Goal: Task Accomplishment & Management: Use online tool/utility

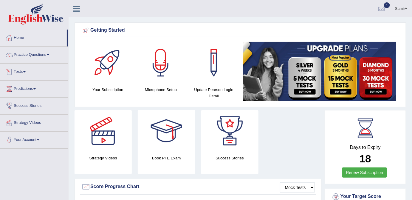
click at [24, 73] on link "Tests" at bounding box center [34, 71] width 68 height 15
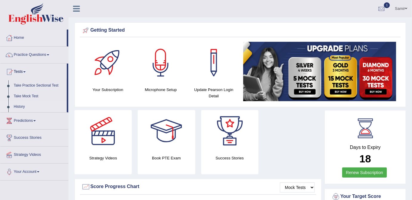
click at [20, 106] on link "History" at bounding box center [39, 106] width 56 height 11
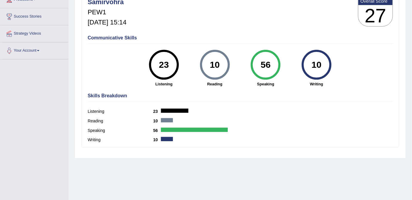
scroll to position [62, 0]
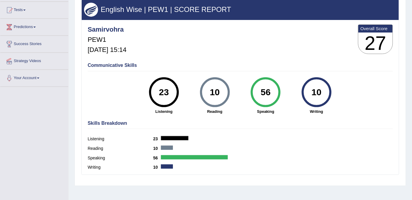
drag, startPoint x: 416, startPoint y: 115, endPoint x: 416, endPoint y: 111, distance: 3.9
click at [412, 111] on html "Toggle navigation Home Practice Questions Speaking Practice Read Aloud Repeat S…" at bounding box center [206, 38] width 412 height 200
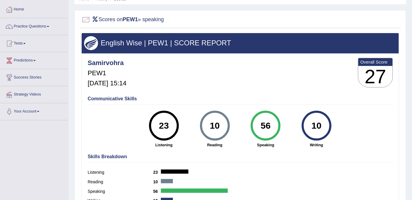
scroll to position [0, 0]
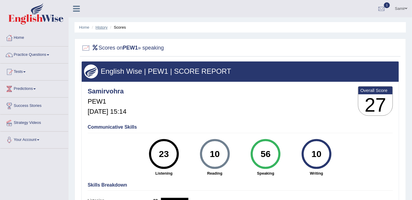
click at [104, 29] on link "History" at bounding box center [102, 27] width 12 height 4
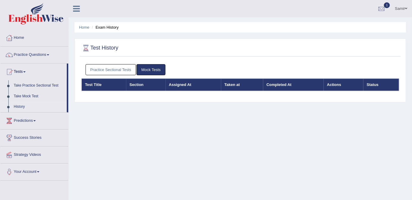
click at [122, 69] on link "Practice Sectional Tests" at bounding box center [111, 69] width 51 height 11
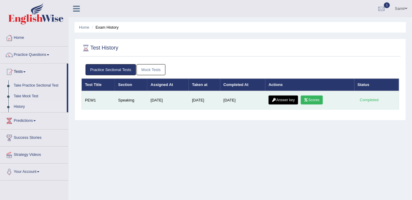
click at [289, 98] on link "Answer key" at bounding box center [284, 99] width 30 height 9
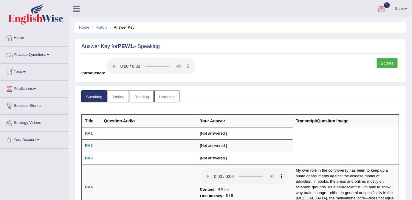
click at [38, 54] on link "Practice Questions" at bounding box center [34, 54] width 68 height 15
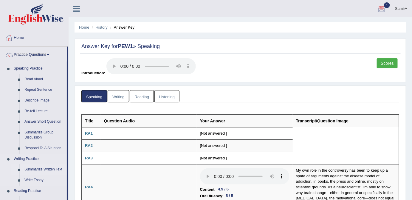
click at [41, 169] on link "Summarize Written Text" at bounding box center [44, 169] width 45 height 11
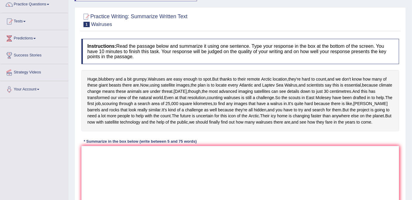
scroll to position [9, 0]
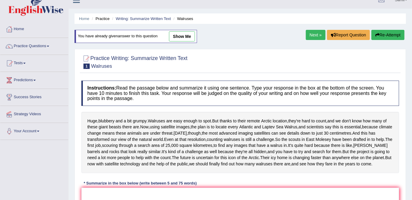
drag, startPoint x: 416, startPoint y: 142, endPoint x: 416, endPoint y: 92, distance: 49.5
click at [412, 92] on html "Toggle navigation Home Practice Questions Speaking Practice Read Aloud Repeat S…" at bounding box center [206, 91] width 412 height 200
click at [187, 33] on link "show me" at bounding box center [182, 36] width 26 height 10
type textarea "Walruses are easy enough to spot, but thanks to thair remote arctic location th…"
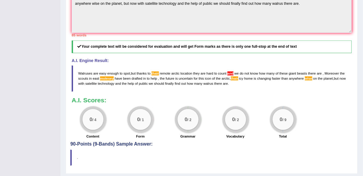
scroll to position [212, 0]
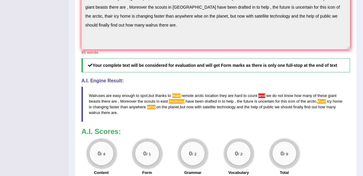
drag, startPoint x: 363, startPoint y: 96, endPoint x: 366, endPoint y: 101, distance: 6.0
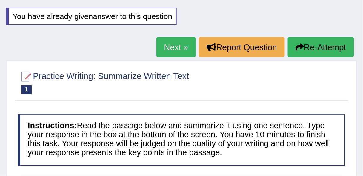
scroll to position [0, 0]
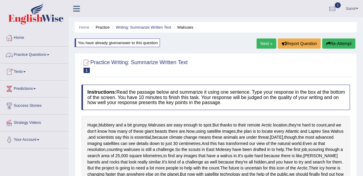
click at [52, 55] on link "Practice Questions" at bounding box center [34, 54] width 68 height 15
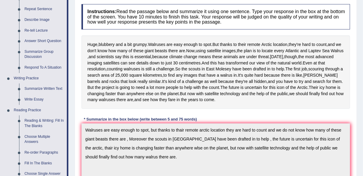
scroll to position [86, 0]
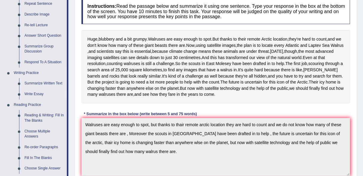
click at [33, 93] on link "Write Essay" at bounding box center [44, 94] width 45 height 11
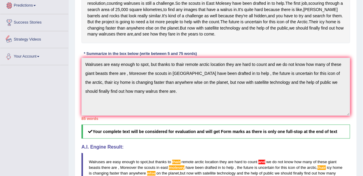
scroll to position [295, 0]
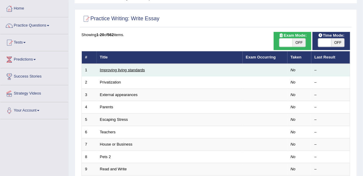
click at [132, 69] on link "Improving living standards" at bounding box center [122, 70] width 45 height 4
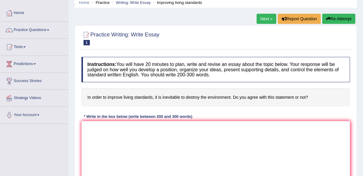
drag, startPoint x: 366, startPoint y: 90, endPoint x: 366, endPoint y: 93, distance: 3.3
click at [362, 93] on html "Toggle navigation Home Practice Questions Speaking Practice Read Aloud Repeat S…" at bounding box center [181, 63] width 363 height 176
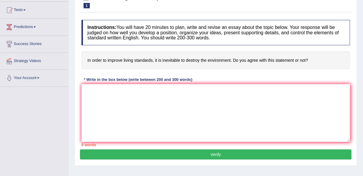
scroll to position [63, 0]
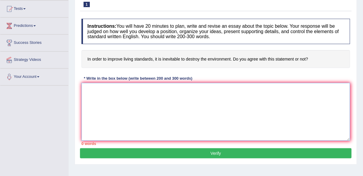
click at [149, 97] on textarea at bounding box center [215, 112] width 268 height 58
paste textarea "The increasing influence of (essay topic) on our lives has ignited numerous dis…"
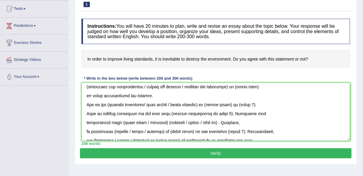
scroll to position [0, 0]
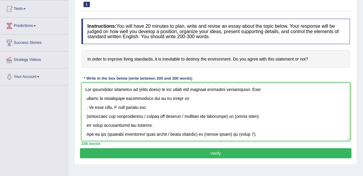
click at [158, 87] on textarea at bounding box center [215, 112] width 268 height 58
click at [284, 91] on textarea at bounding box center [215, 112] width 268 height 58
click at [219, 106] on textarea at bounding box center [215, 112] width 268 height 58
click at [202, 100] on textarea at bounding box center [215, 112] width 268 height 58
click at [87, 106] on textarea at bounding box center [215, 112] width 268 height 58
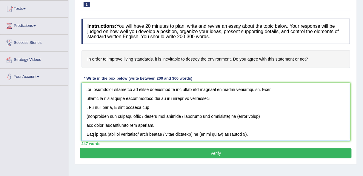
click at [86, 106] on textarea at bounding box center [215, 112] width 268 height 58
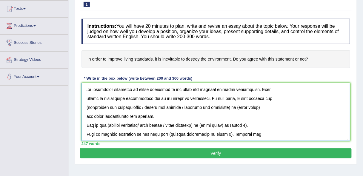
click at [288, 102] on textarea at bounding box center [215, 112] width 268 height 58
click at [232, 107] on textarea at bounding box center [215, 112] width 268 height 58
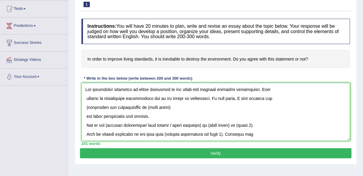
click at [222, 109] on textarea at bounding box center [215, 112] width 268 height 58
click at [87, 104] on textarea at bounding box center [215, 112] width 268 height 58
click at [86, 116] on textarea at bounding box center [215, 112] width 268 height 58
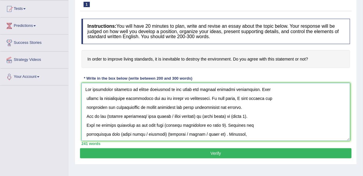
click at [149, 108] on textarea at bounding box center [215, 112] width 268 height 58
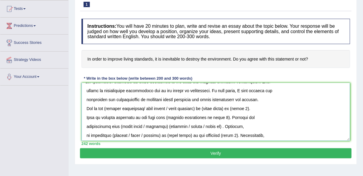
scroll to position [12, 0]
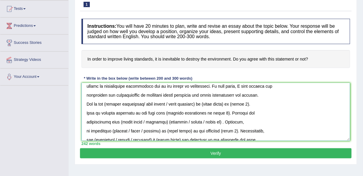
click at [204, 104] on textarea at bounding box center [215, 112] width 268 height 58
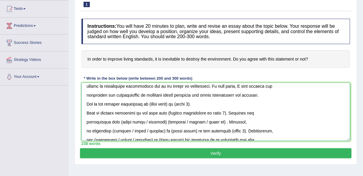
click at [173, 104] on textarea at bounding box center [215, 112] width 268 height 58
click at [209, 105] on textarea at bounding box center [215, 112] width 268 height 58
click at [349, 99] on textarea at bounding box center [215, 112] width 268 height 58
click at [319, 107] on textarea at bounding box center [215, 112] width 268 height 58
click at [86, 110] on textarea at bounding box center [215, 112] width 268 height 58
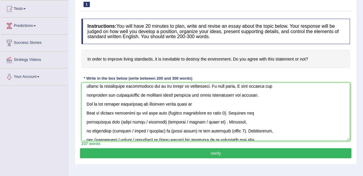
click at [194, 104] on textarea at bounding box center [215, 112] width 268 height 58
click at [248, 106] on textarea at bounding box center [215, 112] width 268 height 58
click at [251, 104] on textarea at bounding box center [215, 112] width 268 height 58
click at [217, 112] on textarea at bounding box center [215, 112] width 268 height 58
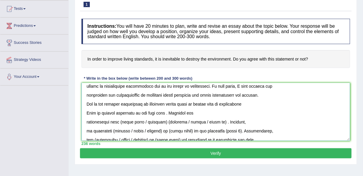
click at [248, 101] on textarea at bounding box center [215, 112] width 268 height 58
click at [159, 111] on textarea at bounding box center [215, 112] width 268 height 58
click at [160, 111] on textarea at bounding box center [215, 112] width 268 height 58
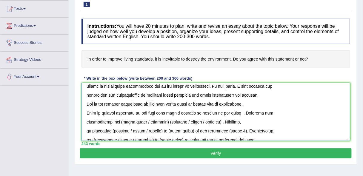
click at [231, 112] on textarea at bounding box center [215, 112] width 268 height 58
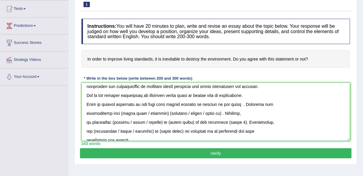
scroll to position [23, 0]
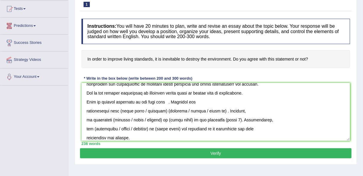
click at [36, 25] on span at bounding box center [34, 25] width 2 height 1
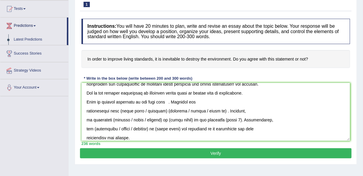
click at [36, 25] on span at bounding box center [34, 25] width 2 height 1
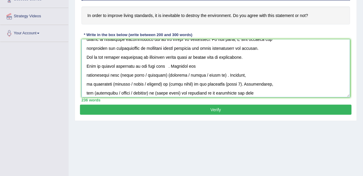
scroll to position [19, 0]
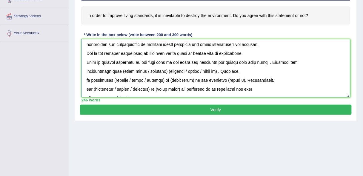
click at [229, 61] on textarea at bounding box center [215, 68] width 268 height 58
click at [267, 62] on textarea at bounding box center [215, 68] width 268 height 58
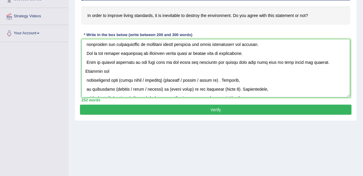
click at [288, 73] on textarea at bounding box center [215, 68] width 268 height 58
click at [267, 62] on textarea at bounding box center [215, 68] width 268 height 58
click at [162, 71] on textarea at bounding box center [215, 68] width 268 height 58
click at [287, 61] on textarea at bounding box center [215, 68] width 268 height 58
click at [307, 61] on textarea at bounding box center [215, 68] width 268 height 58
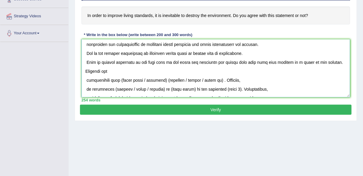
click at [163, 69] on textarea at bounding box center [215, 68] width 268 height 58
click at [86, 78] on textarea at bounding box center [215, 68] width 268 height 58
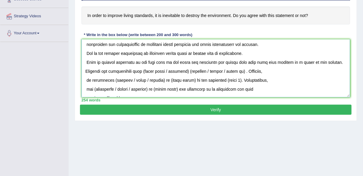
click at [192, 70] on textarea at bounding box center [215, 68] width 268 height 58
click at [269, 70] on textarea at bounding box center [215, 68] width 268 height 58
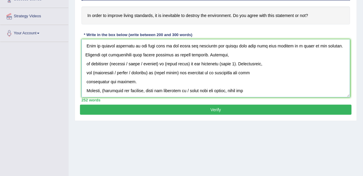
scroll to position [36, 0]
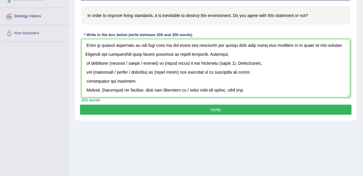
click at [159, 62] on textarea at bounding box center [215, 68] width 268 height 58
click at [208, 54] on textarea at bounding box center [215, 68] width 268 height 58
click at [141, 63] on textarea at bounding box center [215, 68] width 268 height 58
click at [185, 62] on textarea at bounding box center [215, 68] width 268 height 58
click at [111, 62] on textarea at bounding box center [215, 68] width 268 height 58
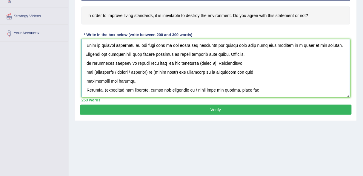
click at [138, 63] on textarea at bounding box center [215, 68] width 268 height 58
click at [200, 63] on textarea at bounding box center [215, 68] width 268 height 58
click at [180, 63] on textarea at bounding box center [215, 68] width 268 height 58
click at [201, 62] on textarea at bounding box center [215, 68] width 268 height 58
click at [119, 62] on textarea at bounding box center [215, 68] width 268 height 58
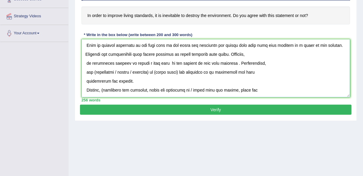
click at [161, 64] on textarea at bounding box center [215, 68] width 268 height 58
click at [222, 62] on textarea at bounding box center [215, 68] width 268 height 58
click at [226, 63] on textarea at bounding box center [215, 68] width 268 height 58
click at [288, 66] on textarea at bounding box center [215, 68] width 268 height 58
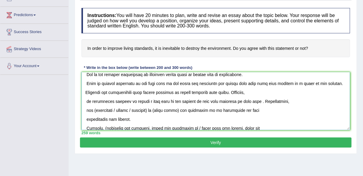
scroll to position [33, 0]
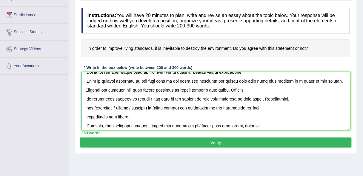
click at [228, 100] on textarea at bounding box center [215, 101] width 268 height 58
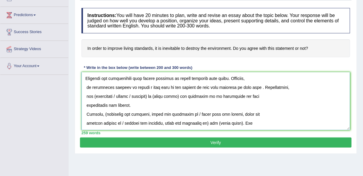
scroll to position [47, 0]
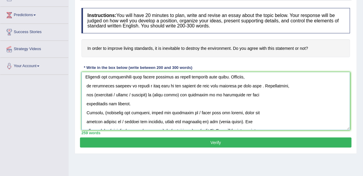
click at [223, 86] on textarea at bounding box center [215, 101] width 268 height 58
click at [246, 85] on textarea at bounding box center [215, 101] width 268 height 58
click at [239, 84] on textarea at bounding box center [215, 101] width 268 height 58
click at [291, 85] on textarea at bounding box center [215, 101] width 268 height 58
click at [155, 94] on textarea at bounding box center [215, 101] width 268 height 58
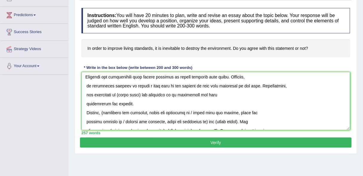
click at [145, 94] on textarea at bounding box center [215, 101] width 268 height 58
click at [121, 92] on textarea at bounding box center [215, 101] width 268 height 58
click at [86, 102] on textarea at bounding box center [215, 101] width 268 height 58
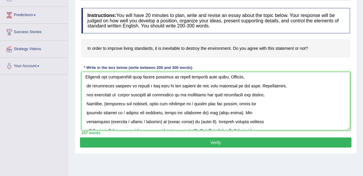
click at [106, 103] on textarea at bounding box center [215, 101] width 268 height 58
drag, startPoint x: 166, startPoint y: 103, endPoint x: 190, endPoint y: 103, distance: 24.2
click at [190, 103] on textarea at bounding box center [215, 101] width 268 height 58
click at [232, 102] on textarea at bounding box center [215, 101] width 268 height 58
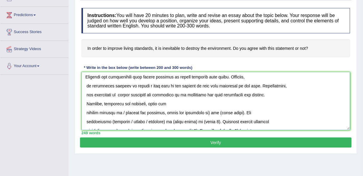
click at [86, 110] on textarea at bounding box center [215, 101] width 268 height 58
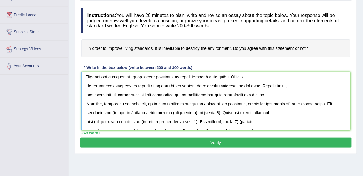
click at [188, 111] on textarea at bounding box center [215, 101] width 268 height 58
click at [158, 111] on textarea at bounding box center [215, 101] width 268 height 58
drag, startPoint x: 200, startPoint y: 102, endPoint x: 279, endPoint y: 105, distance: 78.8
click at [279, 105] on textarea at bounding box center [215, 101] width 268 height 58
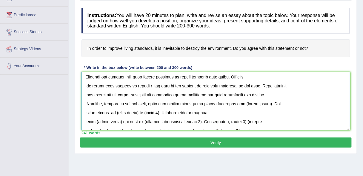
click at [258, 103] on textarea at bounding box center [215, 101] width 268 height 58
click at [256, 103] on textarea at bounding box center [215, 101] width 268 height 58
click at [273, 103] on textarea at bounding box center [215, 101] width 268 height 58
click at [269, 102] on textarea at bounding box center [215, 101] width 268 height 58
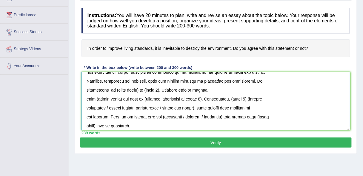
scroll to position [70, 0]
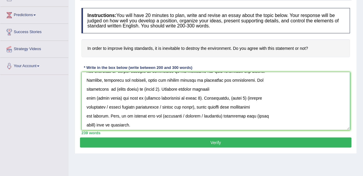
click at [136, 88] on textarea at bounding box center [215, 101] width 268 height 58
click at [135, 88] on textarea at bounding box center [215, 101] width 268 height 58
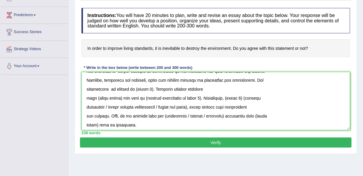
click at [148, 88] on textarea at bounding box center [215, 101] width 268 height 58
click at [110, 89] on textarea at bounding box center [215, 101] width 268 height 58
click at [121, 87] on textarea at bounding box center [215, 101] width 268 height 58
click at [130, 89] on textarea at bounding box center [215, 101] width 268 height 58
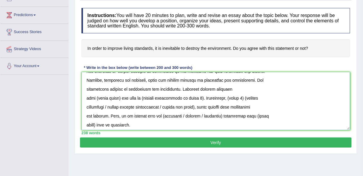
click at [111, 88] on textarea at bounding box center [215, 101] width 268 height 58
click at [180, 88] on textarea at bounding box center [215, 101] width 268 height 58
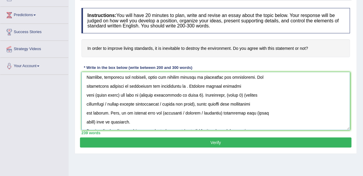
scroll to position [71, 0]
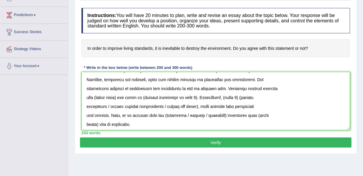
click at [191, 87] on textarea at bounding box center [215, 101] width 268 height 58
click at [220, 88] on textarea at bounding box center [215, 101] width 268 height 58
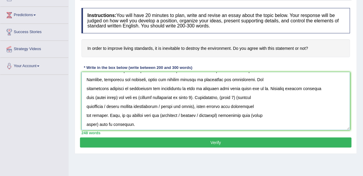
click at [118, 98] on textarea at bounding box center [215, 101] width 268 height 58
click at [242, 87] on textarea at bounding box center [215, 101] width 268 height 58
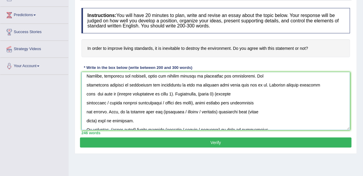
scroll to position [76, 0]
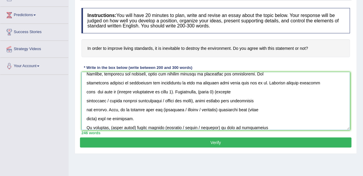
click at [347, 104] on textarea at bounding box center [215, 101] width 268 height 58
click at [338, 104] on textarea at bounding box center [215, 101] width 268 height 58
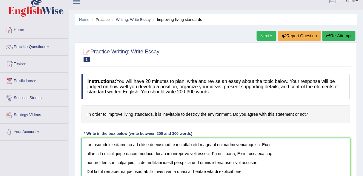
scroll to position [0, 0]
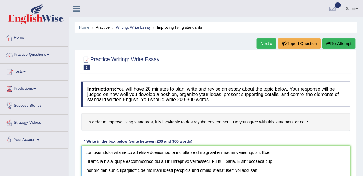
type textarea "The increasing influence of living standards on our lives has ignited numerous …"
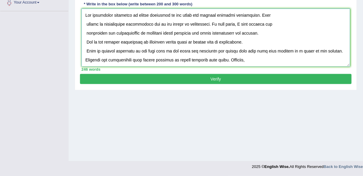
scroll to position [2, 0]
